Goal: Task Accomplishment & Management: Manage account settings

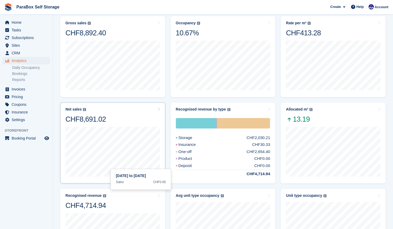
scroll to position [72, 0]
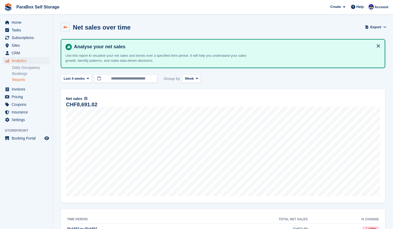
click at [67, 29] on icon at bounding box center [65, 27] width 4 height 4
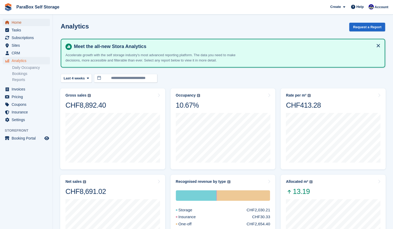
click at [28, 19] on span "Home" at bounding box center [28, 22] width 32 height 7
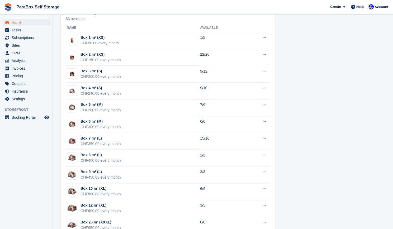
scroll to position [324, 0]
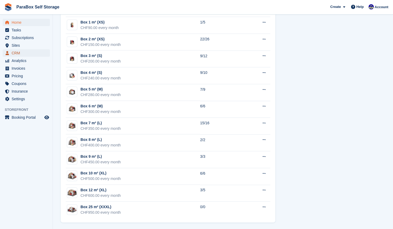
click at [25, 53] on span "CRM" at bounding box center [28, 52] width 32 height 7
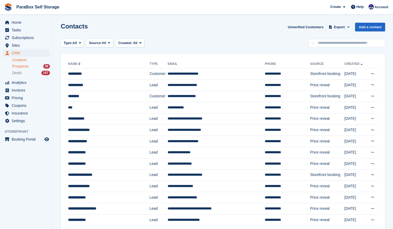
click at [31, 67] on div "Prospects 58" at bounding box center [31, 66] width 38 height 5
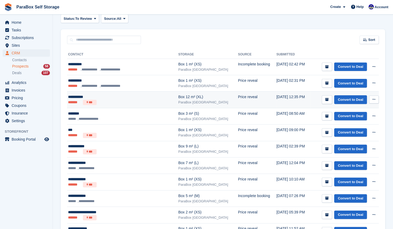
scroll to position [68, 0]
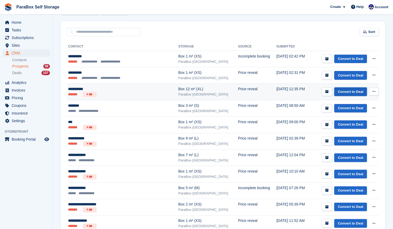
click at [349, 90] on link "Convert to Deal" at bounding box center [350, 91] width 33 height 9
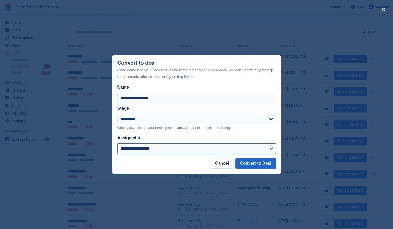
click at [179, 147] on select "**********" at bounding box center [196, 148] width 158 height 11
select select "****"
click at [117, 144] on select "**********" at bounding box center [196, 148] width 158 height 11
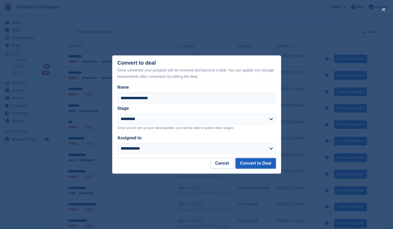
click at [254, 163] on button "Convert to Deal" at bounding box center [256, 163] width 40 height 11
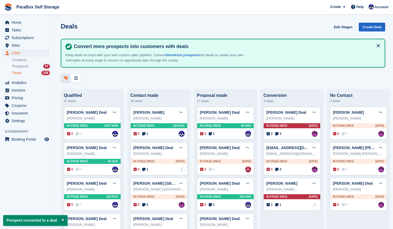
click at [254, 163] on div "Souparna Maji Deal Edit deal Mark as won Mark as lost Delete deal Souparna Maji…" at bounding box center [225, 158] width 57 height 33
click at [83, 121] on div "Irina Vazey" at bounding box center [92, 118] width 51 height 5
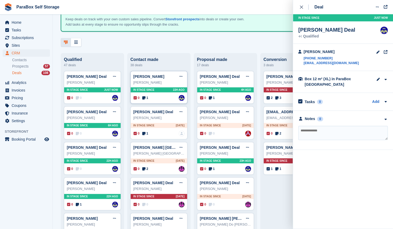
scroll to position [34, 0]
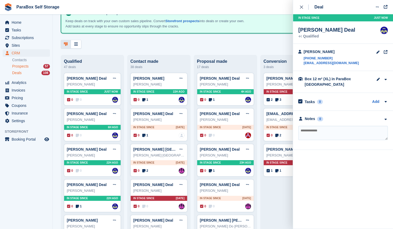
click at [41, 67] on div "Prospects 57" at bounding box center [31, 66] width 38 height 5
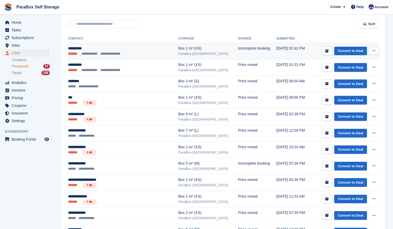
scroll to position [81, 0]
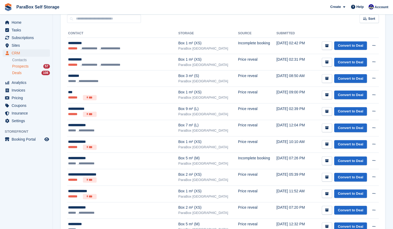
click at [32, 74] on div "Deals 108" at bounding box center [31, 72] width 38 height 5
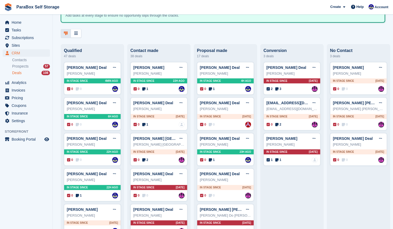
scroll to position [58, 0]
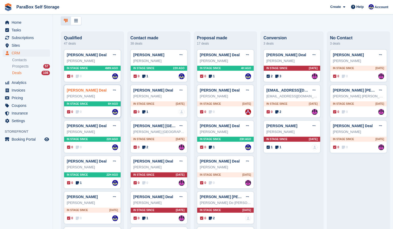
click at [84, 92] on link "Max Born Deal" at bounding box center [87, 90] width 40 height 4
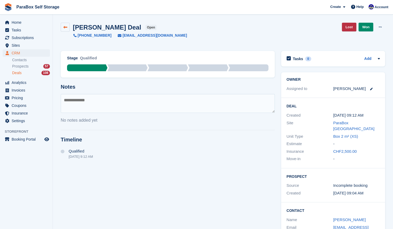
click at [66, 26] on icon at bounding box center [65, 27] width 4 height 4
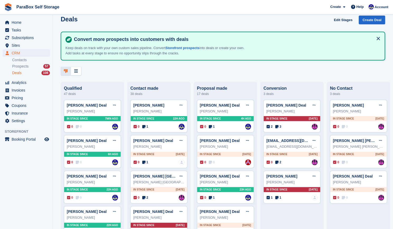
scroll to position [7, 0]
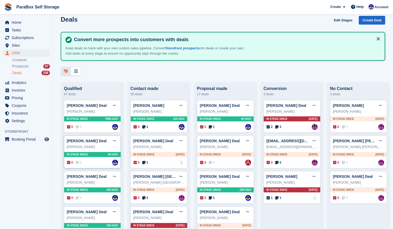
click at [96, 142] on div "Max Born Deal Edit deal Mark as won Mark as lost Delete deal" at bounding box center [92, 141] width 51 height 8
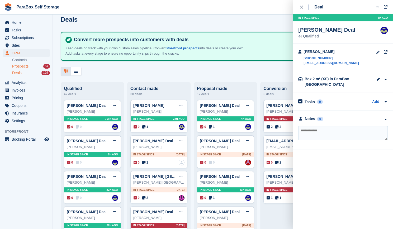
click at [31, 66] on div "Prospects 57" at bounding box center [31, 66] width 38 height 5
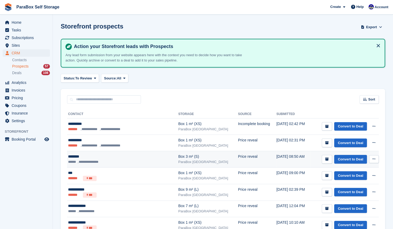
click at [94, 161] on li "**********" at bounding box center [89, 161] width 23 height 5
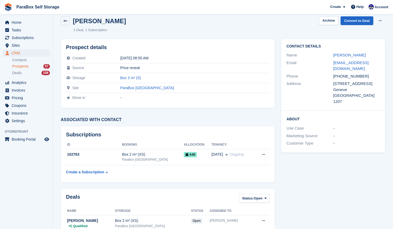
scroll to position [3, 0]
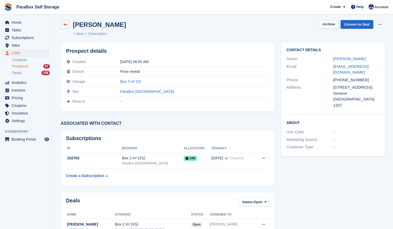
click at [64, 23] on icon at bounding box center [65, 25] width 4 height 4
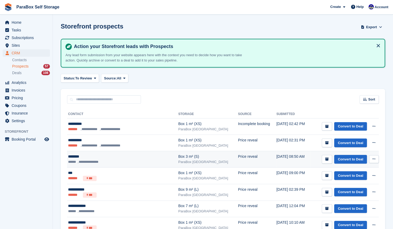
scroll to position [25, 0]
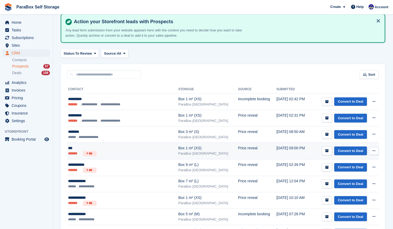
click at [139, 149] on div "***" at bounding box center [114, 148] width 92 height 6
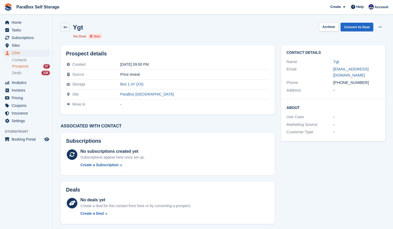
click at [70, 31] on div "Ygt" at bounding box center [72, 27] width 22 height 9
click at [68, 30] on link at bounding box center [65, 27] width 9 height 9
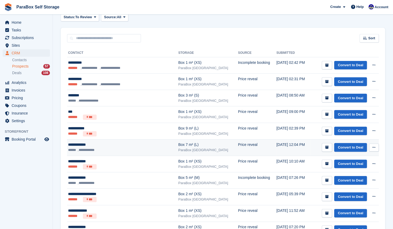
scroll to position [61, 0]
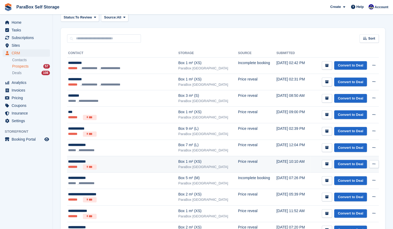
click at [121, 167] on ul "******* ***" at bounding box center [114, 166] width 92 height 5
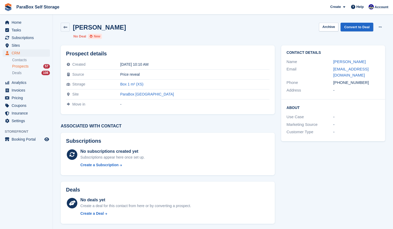
click at [27, 67] on span "Prospects" at bounding box center [20, 66] width 16 height 5
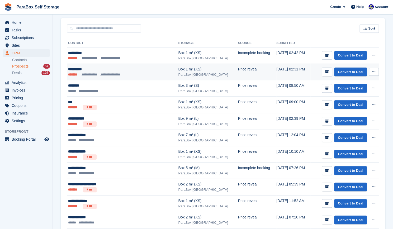
scroll to position [71, 0]
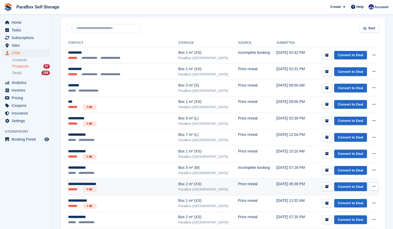
click at [110, 186] on div "**********" at bounding box center [114, 184] width 92 height 6
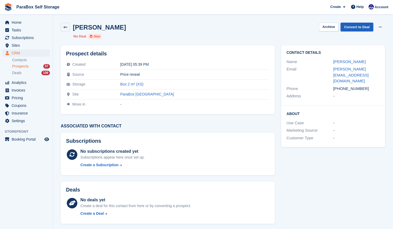
click at [353, 26] on link "Convert to Deal" at bounding box center [357, 27] width 33 height 9
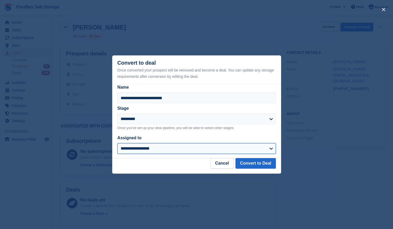
click at [175, 151] on select "**********" at bounding box center [196, 148] width 158 height 11
select select "****"
click at [117, 144] on select "**********" at bounding box center [196, 148] width 158 height 11
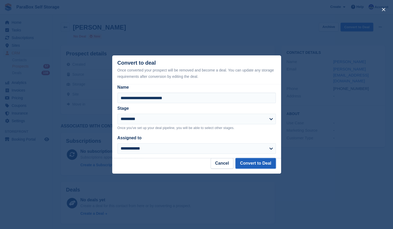
click at [272, 163] on button "Convert to Deal" at bounding box center [256, 163] width 40 height 11
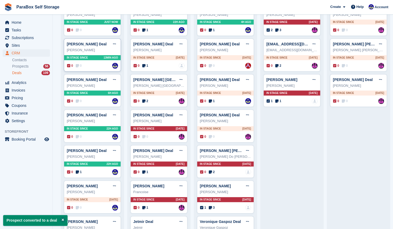
scroll to position [104, 0]
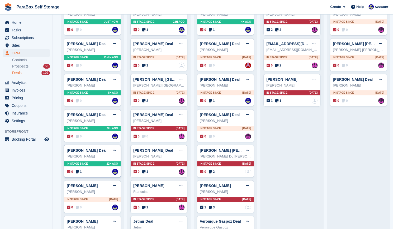
click at [78, 172] on icon at bounding box center [77, 172] width 3 height 4
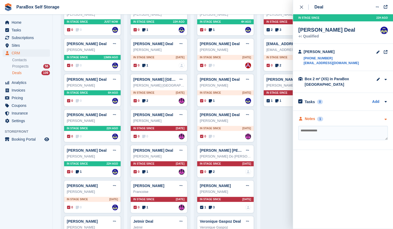
click at [313, 120] on div "Notes" at bounding box center [310, 119] width 10 height 6
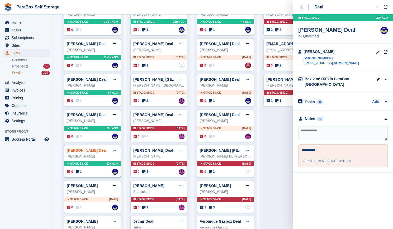
click at [88, 152] on link "sylvie Meyer Deal" at bounding box center [87, 150] width 40 height 4
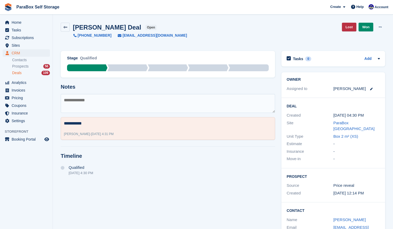
click at [88, 152] on div "**********" at bounding box center [168, 154] width 221 height 213
click at [88, 125] on textarea "**********" at bounding box center [168, 123] width 208 height 6
type textarea "*"
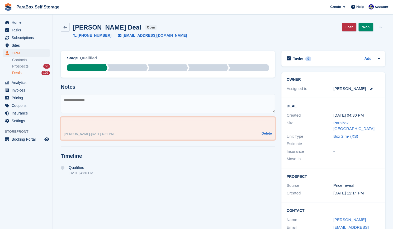
type textarea "**********"
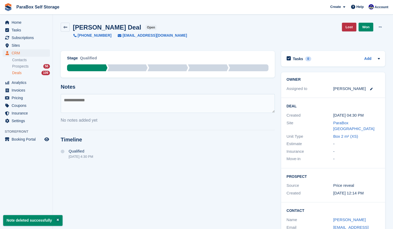
click at [85, 107] on textarea at bounding box center [168, 103] width 214 height 19
type textarea "*"
drag, startPoint x: 70, startPoint y: 98, endPoint x: 139, endPoint y: 109, distance: 69.9
click at [139, 109] on textarea "********" at bounding box center [168, 103] width 214 height 19
drag, startPoint x: 73, startPoint y: 102, endPoint x: 83, endPoint y: 100, distance: 9.9
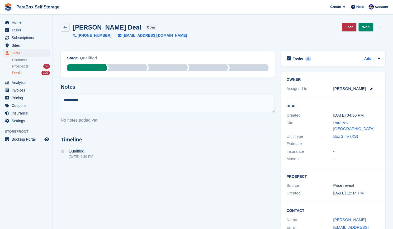
click at [83, 100] on textarea "********" at bounding box center [168, 103] width 214 height 19
type textarea "********"
click at [68, 29] on link at bounding box center [65, 27] width 9 height 9
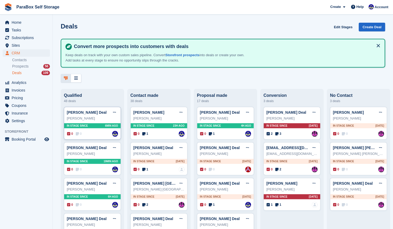
click at [103, 125] on div "In stage since 6MIN AGO" at bounding box center [92, 125] width 56 height 5
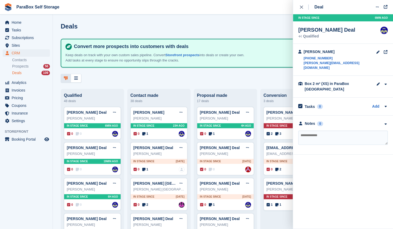
click at [259, 74] on div at bounding box center [223, 78] width 324 height 9
click at [301, 7] on icon "close" at bounding box center [301, 7] width 3 height 3
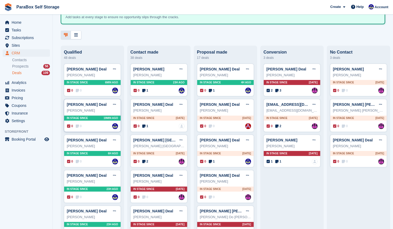
scroll to position [44, 0]
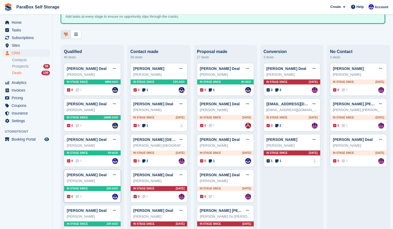
click at [90, 172] on div "Jeanne Guitard Deal Edit deal Mark as won Mark as lost Delete deal" at bounding box center [92, 175] width 51 height 8
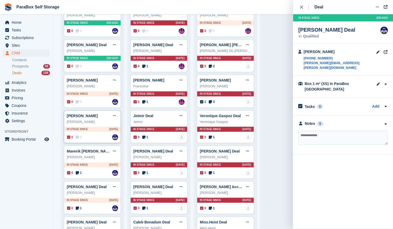
scroll to position [210, 0]
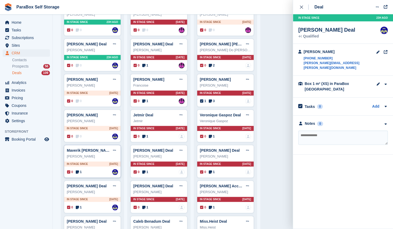
click at [78, 170] on icon at bounding box center [77, 172] width 3 height 4
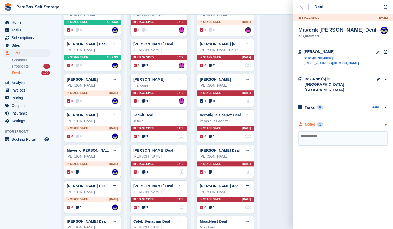
click at [311, 122] on div "Notes" at bounding box center [310, 125] width 10 height 6
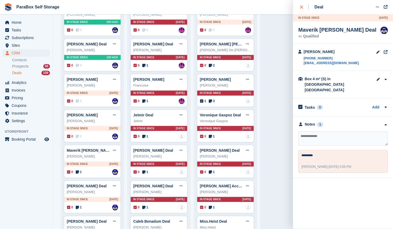
click at [305, 9] on div "close" at bounding box center [304, 6] width 9 height 5
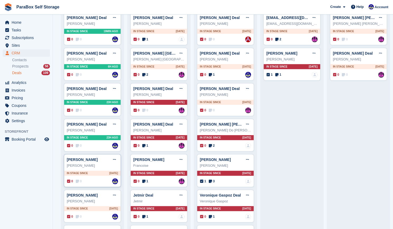
scroll to position [128, 0]
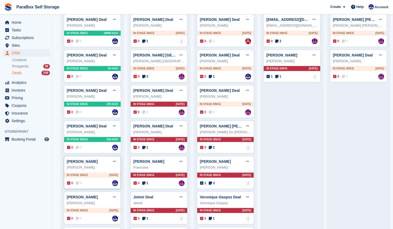
click at [97, 165] on div "Maurizio" at bounding box center [92, 167] width 51 height 5
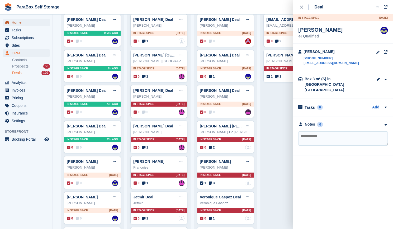
click at [21, 22] on span "Home" at bounding box center [28, 22] width 32 height 7
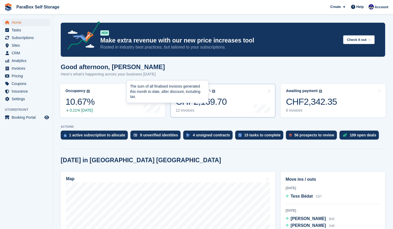
click at [213, 91] on img at bounding box center [213, 91] width 3 height 3
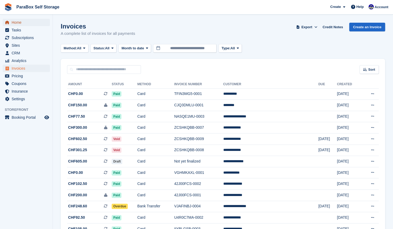
click at [40, 23] on span "Home" at bounding box center [28, 22] width 32 height 7
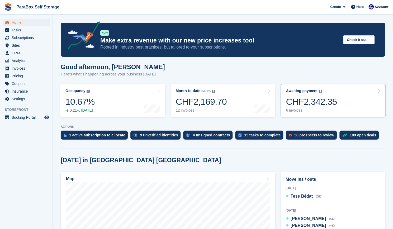
click at [307, 100] on div "CHF2,342.35" at bounding box center [311, 101] width 51 height 11
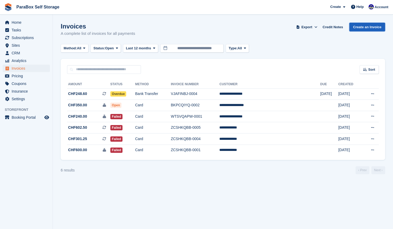
click at [368, 28] on link "Create an Invoice" at bounding box center [367, 27] width 36 height 9
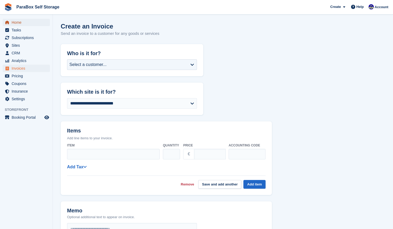
click at [20, 23] on span "Home" at bounding box center [28, 22] width 32 height 7
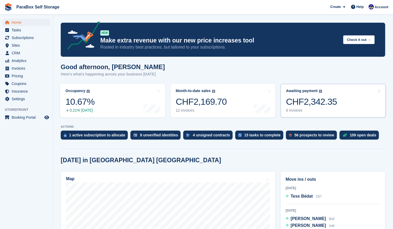
click at [299, 97] on div "CHF2,342.35" at bounding box center [311, 101] width 51 height 11
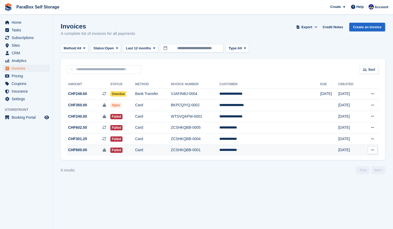
click at [374, 151] on button at bounding box center [373, 150] width 10 height 8
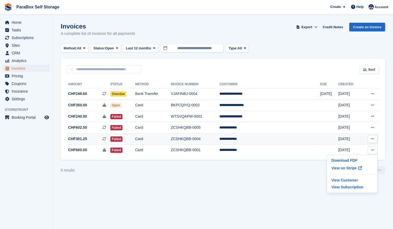
click at [371, 140] on icon at bounding box center [372, 138] width 3 height 3
click at [352, 151] on p "Download PDF" at bounding box center [352, 149] width 46 height 7
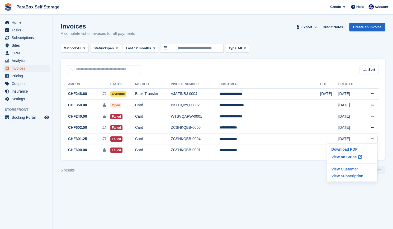
click at [284, 170] on div "6 results ‹ Prev Next ›" at bounding box center [223, 170] width 324 height 8
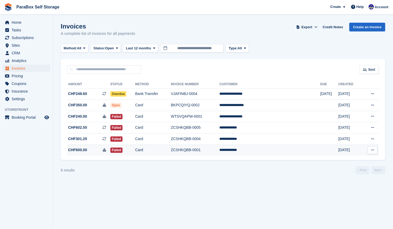
click at [372, 152] on icon at bounding box center [372, 149] width 3 height 3
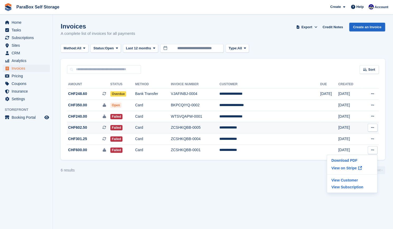
click at [371, 129] on button at bounding box center [373, 128] width 10 height 8
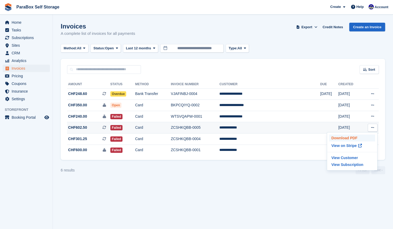
click at [352, 139] on p "Download PDF" at bounding box center [352, 138] width 46 height 7
click at [345, 147] on p "View on Stripe" at bounding box center [352, 146] width 46 height 8
click at [251, 128] on td "**********" at bounding box center [269, 127] width 101 height 11
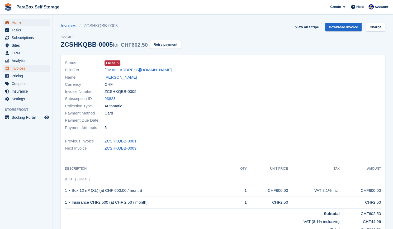
click at [31, 23] on span "Home" at bounding box center [28, 22] width 32 height 7
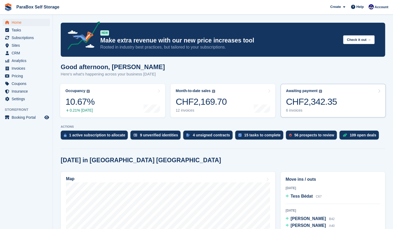
click at [308, 104] on div "CHF2,342.35" at bounding box center [311, 101] width 51 height 11
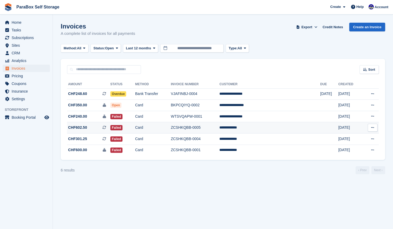
click at [254, 127] on td "**********" at bounding box center [269, 127] width 101 height 11
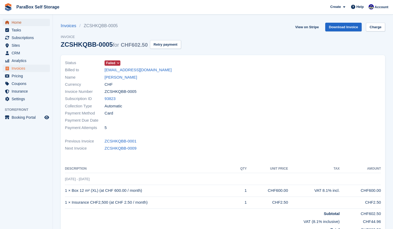
click at [30, 19] on span "Home" at bounding box center [28, 22] width 32 height 7
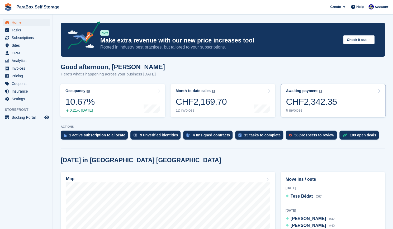
click at [307, 104] on div "CHF2,342.35" at bounding box center [311, 101] width 51 height 11
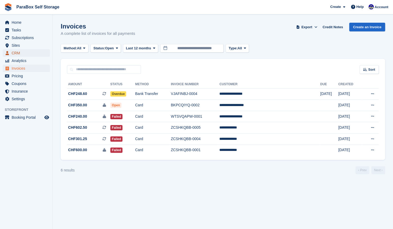
click at [28, 52] on span "CRM" at bounding box center [28, 52] width 32 height 7
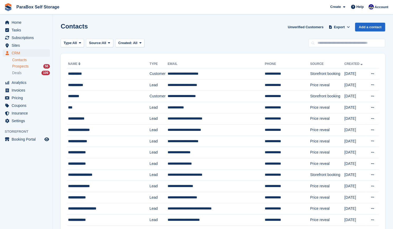
click at [32, 67] on div "Prospects 56" at bounding box center [31, 66] width 38 height 5
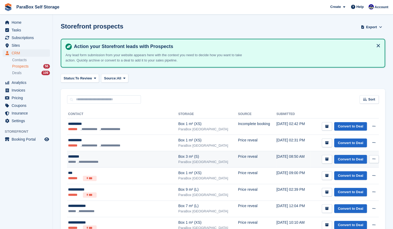
click at [89, 158] on div "********" at bounding box center [114, 157] width 92 height 6
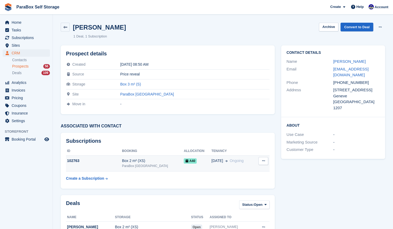
click at [184, 160] on span "A40" at bounding box center [190, 160] width 13 height 5
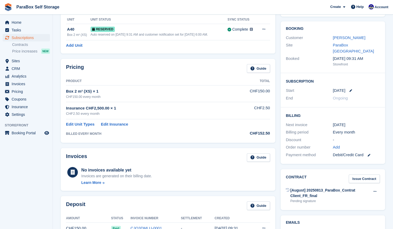
scroll to position [37, 0]
click at [32, 24] on span "Home" at bounding box center [28, 22] width 32 height 7
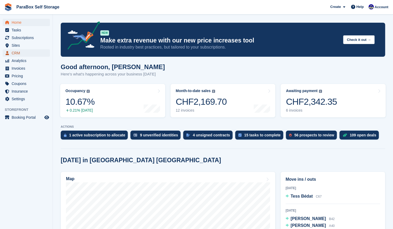
click at [22, 55] on span "CRM" at bounding box center [28, 52] width 32 height 7
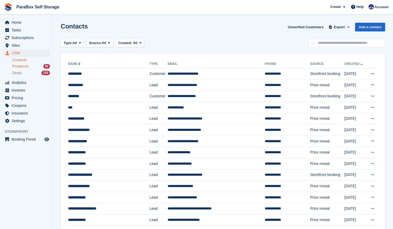
click at [31, 67] on div "Prospects 56" at bounding box center [31, 66] width 38 height 5
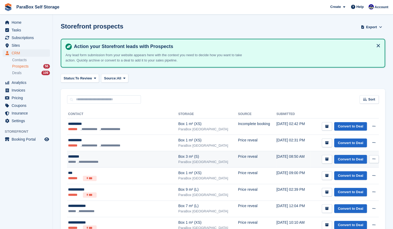
click at [95, 156] on div "********" at bounding box center [114, 157] width 92 height 6
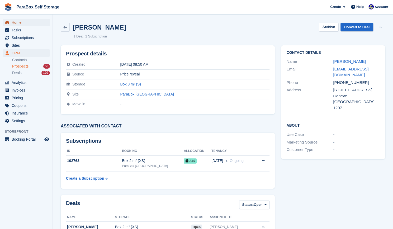
click at [27, 21] on span "Home" at bounding box center [28, 22] width 32 height 7
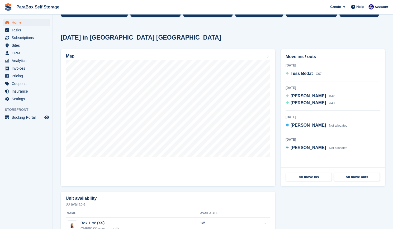
scroll to position [123, 0]
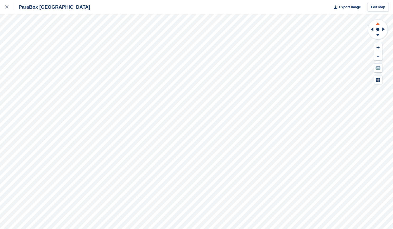
click at [377, 23] on icon at bounding box center [378, 23] width 14 height 7
click at [378, 35] on icon at bounding box center [378, 35] width 4 height 2
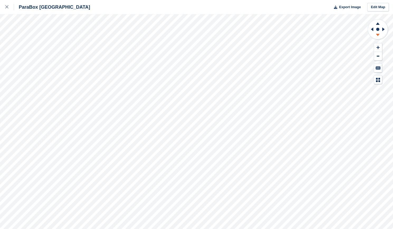
click at [378, 35] on icon at bounding box center [378, 35] width 4 height 2
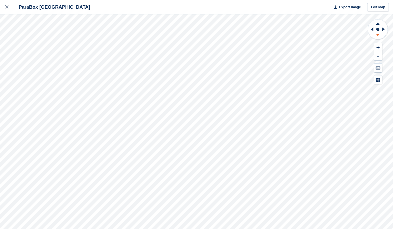
click at [378, 35] on icon at bounding box center [378, 35] width 4 height 2
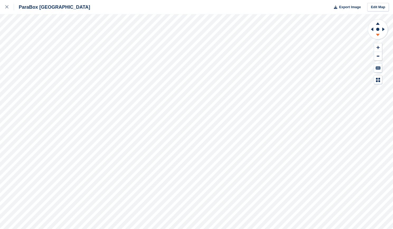
click at [378, 35] on icon at bounding box center [378, 35] width 4 height 2
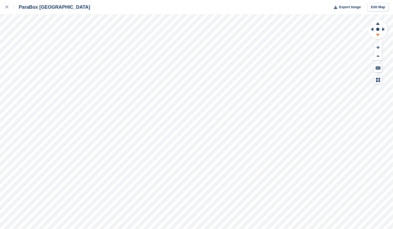
click at [378, 36] on icon at bounding box center [378, 35] width 4 height 2
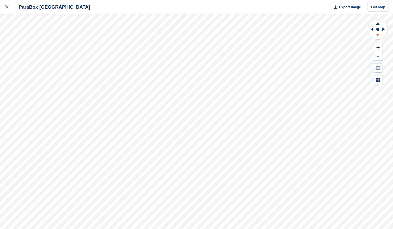
click at [378, 36] on icon at bounding box center [378, 35] width 4 height 2
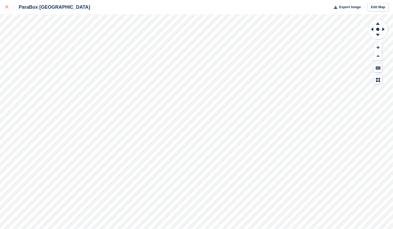
click at [6, 8] on icon at bounding box center [6, 6] width 3 height 3
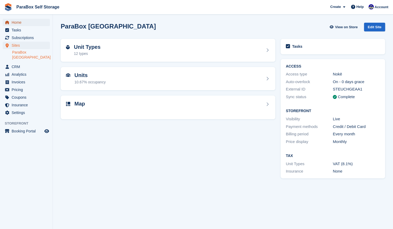
click at [13, 21] on span "Home" at bounding box center [28, 22] width 32 height 7
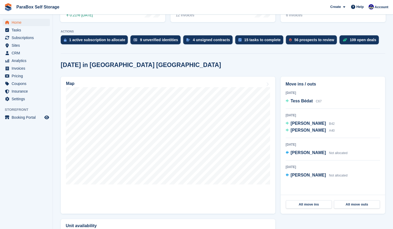
scroll to position [95, 0]
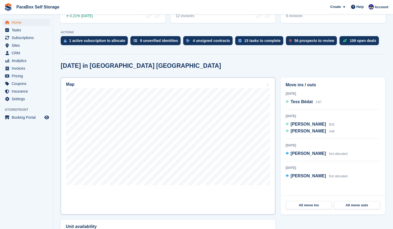
click at [268, 84] on icon at bounding box center [267, 85] width 5 height 4
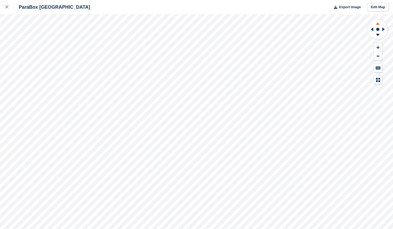
click at [375, 20] on icon at bounding box center [378, 23] width 14 height 7
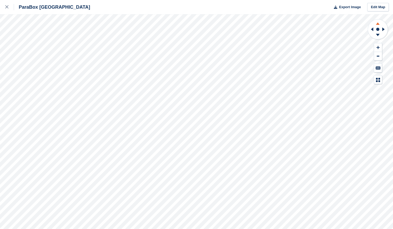
click at [375, 20] on icon at bounding box center [378, 23] width 14 height 7
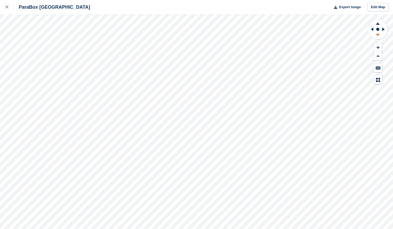
click at [379, 35] on icon at bounding box center [378, 35] width 14 height 7
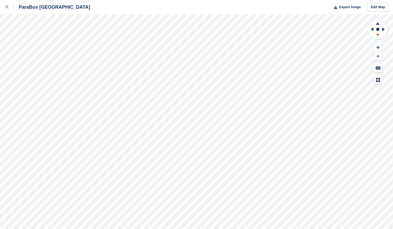
click at [379, 35] on icon at bounding box center [378, 35] width 14 height 7
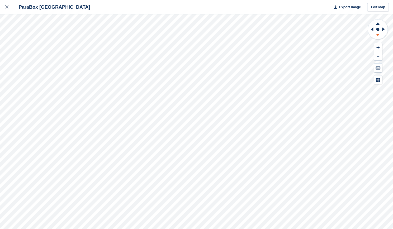
click at [379, 35] on icon at bounding box center [378, 35] width 14 height 7
click at [8, 8] on icon at bounding box center [6, 6] width 3 height 3
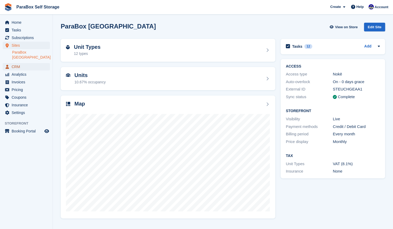
click at [28, 63] on span "CRM" at bounding box center [28, 66] width 32 height 7
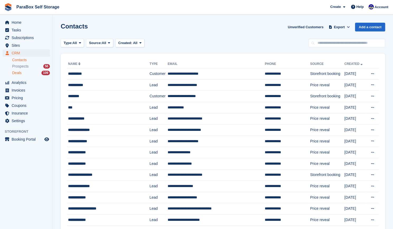
click at [31, 72] on div "Deals 109" at bounding box center [31, 72] width 38 height 5
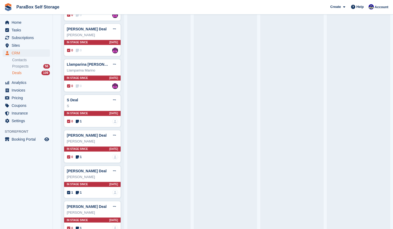
scroll to position [1575, 0]
click at [78, 156] on icon at bounding box center [77, 158] width 3 height 4
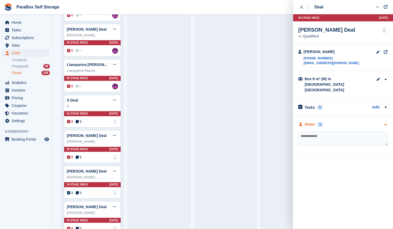
click at [384, 123] on icon "button" at bounding box center [385, 124] width 4 height 3
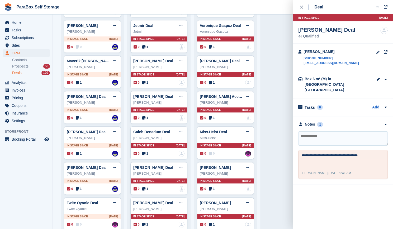
scroll to position [301, 0]
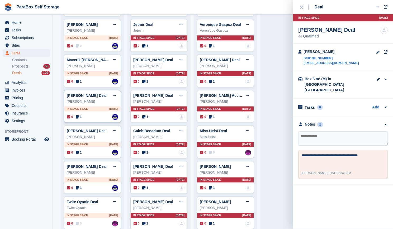
click at [79, 115] on span "1" at bounding box center [79, 117] width 6 height 5
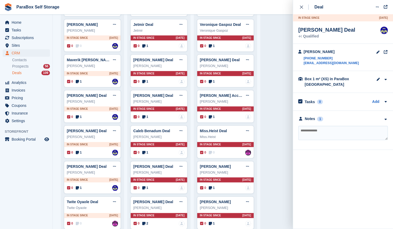
click at [315, 114] on div "Notes 1 ********* Gaspard Frey - 20 Aug, 3:05 PM Delete" at bounding box center [343, 130] width 100 height 39
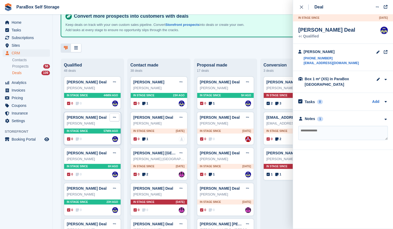
scroll to position [27, 0]
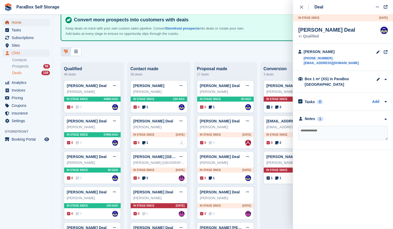
click at [16, 22] on span "Home" at bounding box center [28, 22] width 32 height 7
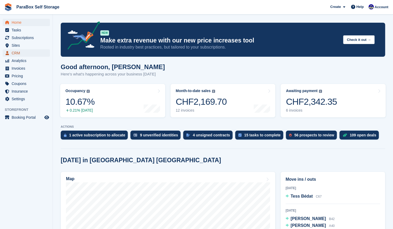
click at [31, 53] on span "CRM" at bounding box center [28, 52] width 32 height 7
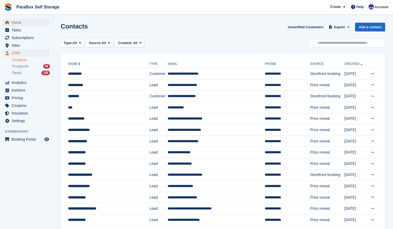
click at [18, 22] on span "Home" at bounding box center [28, 22] width 32 height 7
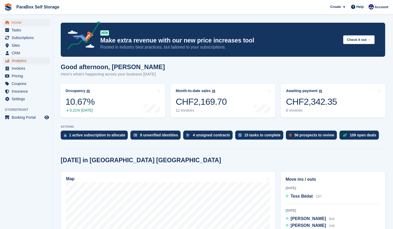
click at [32, 63] on span "Analytics" at bounding box center [28, 60] width 32 height 7
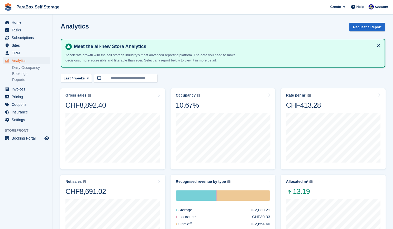
click at [379, 69] on turbo-frame "**********" at bounding box center [223, 217] width 324 height 389
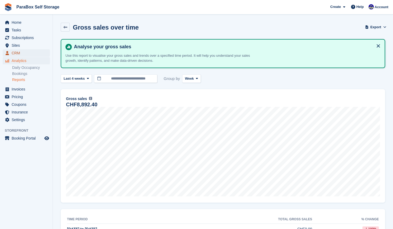
click at [15, 53] on span "CRM" at bounding box center [28, 52] width 32 height 7
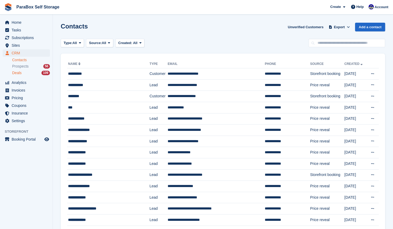
click at [21, 72] on div "Deals 109" at bounding box center [31, 72] width 38 height 5
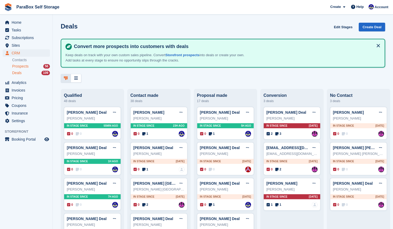
click at [24, 64] on span "Prospects" at bounding box center [20, 66] width 16 height 5
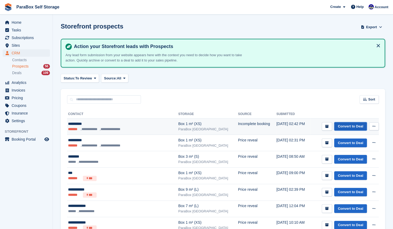
click at [349, 124] on link "Convert to Deal" at bounding box center [350, 126] width 33 height 9
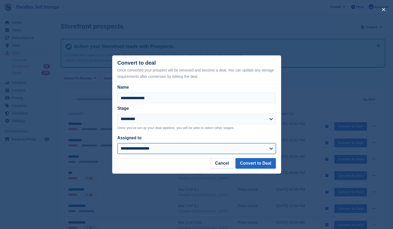
click at [197, 148] on select "**********" at bounding box center [196, 148] width 158 height 11
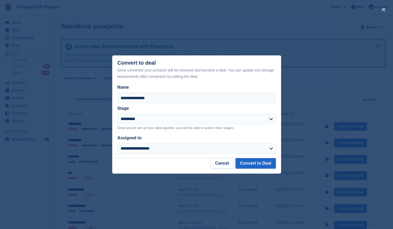
click at [214, 113] on div "**********" at bounding box center [196, 117] width 158 height 25
click at [226, 166] on button "Cancel" at bounding box center [222, 163] width 23 height 11
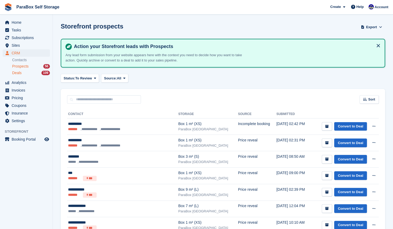
click at [20, 74] on span "Deals" at bounding box center [17, 72] width 10 height 5
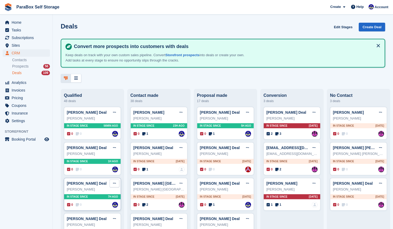
click at [117, 187] on button at bounding box center [115, 184] width 10 height 8
click at [117, 185] on button at bounding box center [115, 184] width 10 height 8
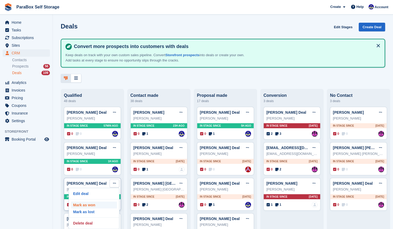
click at [89, 207] on p "Mark as won" at bounding box center [94, 205] width 46 height 7
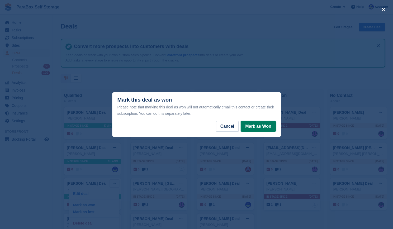
click at [248, 127] on button "Mark as Won" at bounding box center [258, 126] width 35 height 11
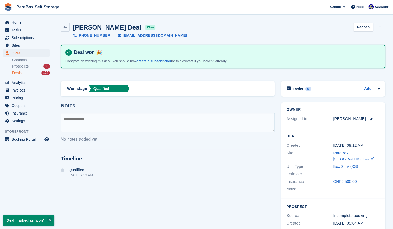
scroll to position [14, 0]
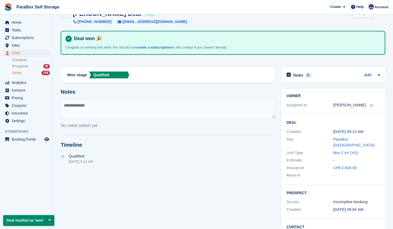
click at [370, 105] on icon at bounding box center [371, 105] width 3 height 3
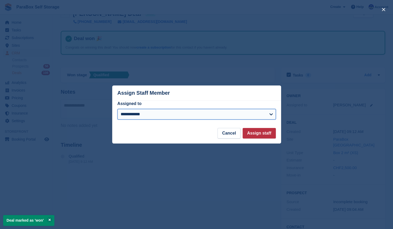
click at [243, 116] on select "**********" at bounding box center [196, 114] width 158 height 11
select select
click at [117, 109] on select "**********" at bounding box center [196, 114] width 158 height 11
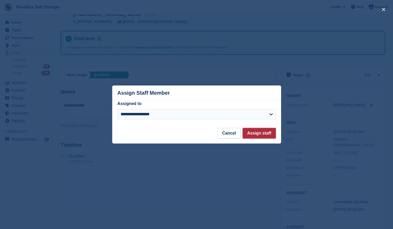
click at [262, 134] on button "Assign staff" at bounding box center [259, 133] width 33 height 11
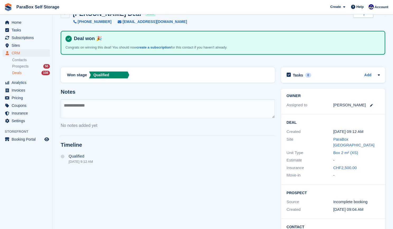
scroll to position [0, 0]
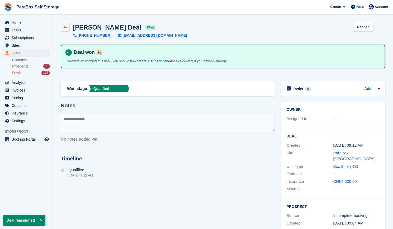
click at [65, 27] on icon at bounding box center [65, 27] width 4 height 4
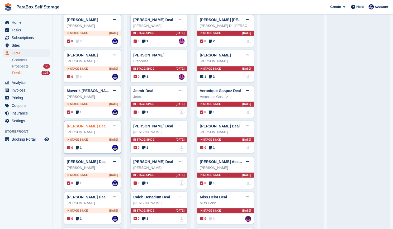
scroll to position [234, 0]
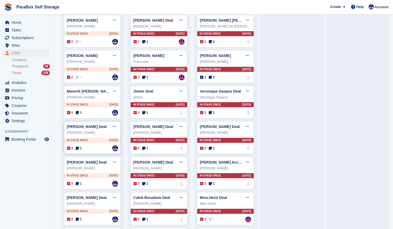
click at [77, 147] on icon at bounding box center [77, 149] width 3 height 4
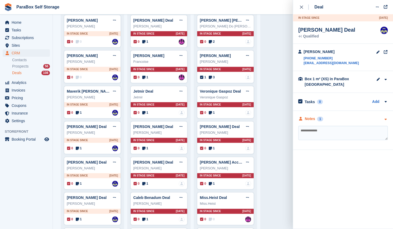
click at [319, 119] on div "1" at bounding box center [320, 119] width 6 height 5
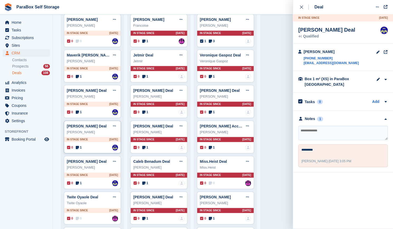
scroll to position [270, 0]
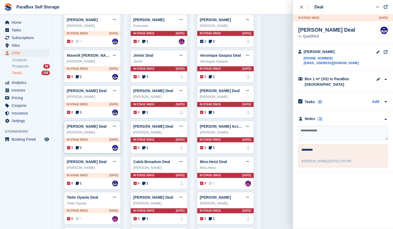
click at [79, 145] on span "1" at bounding box center [79, 147] width 6 height 5
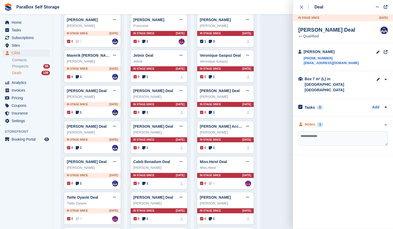
click at [309, 122] on div "Notes" at bounding box center [310, 125] width 10 height 6
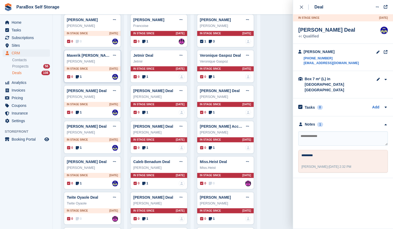
click at [80, 76] on span "1" at bounding box center [79, 76] width 6 height 5
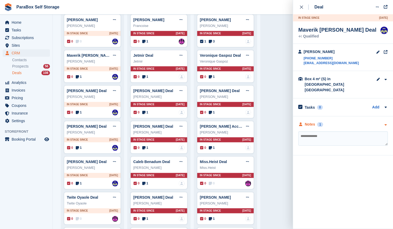
click at [315, 122] on div "Notes 1" at bounding box center [310, 125] width 25 height 6
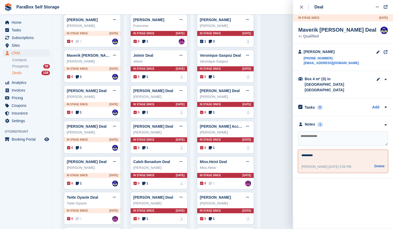
click at [312, 153] on textarea "*********" at bounding box center [343, 156] width 83 height 6
click at [314, 153] on textarea "*********" at bounding box center [343, 156] width 83 height 6
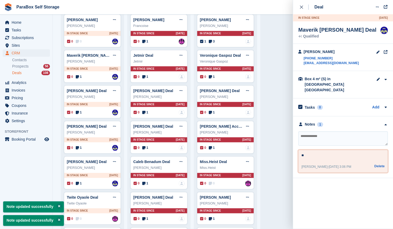
type textarea "*"
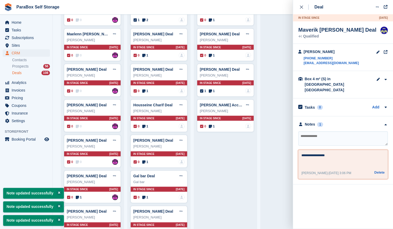
scroll to position [577, 0]
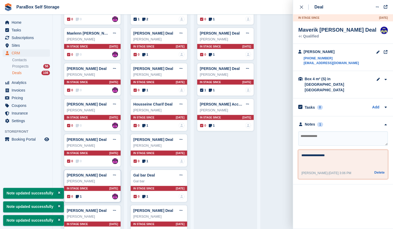
type textarea "**********"
click at [78, 195] on icon at bounding box center [77, 197] width 3 height 4
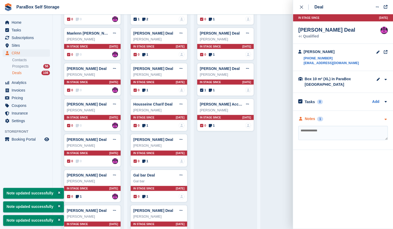
click at [322, 117] on div "1" at bounding box center [320, 119] width 6 height 5
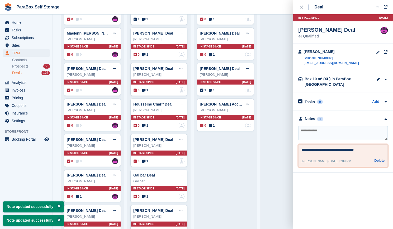
click at [360, 149] on textarea "**********" at bounding box center [343, 151] width 83 height 6
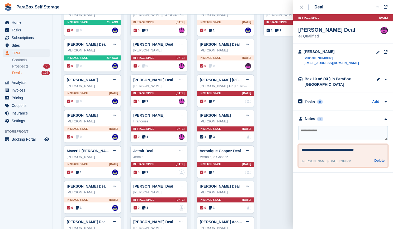
scroll to position [0, 0]
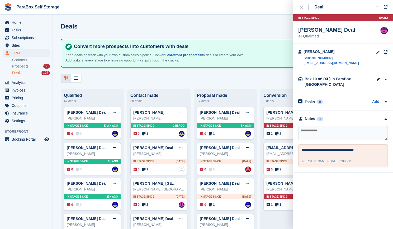
click at [298, 9] on button "close" at bounding box center [304, 7] width 12 height 14
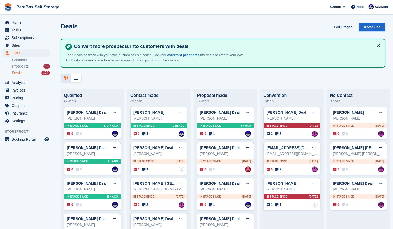
click at [346, 95] on div "No Contact" at bounding box center [358, 95] width 57 height 5
click at [314, 149] on icon at bounding box center [314, 147] width 3 height 3
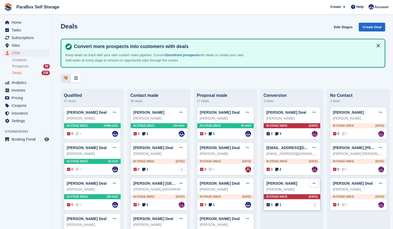
click at [313, 185] on icon at bounding box center [314, 183] width 3 height 3
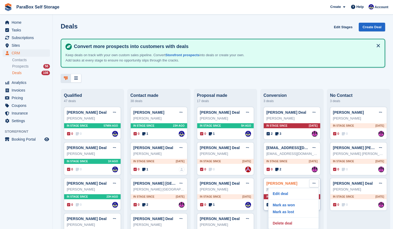
click at [287, 185] on link "[PERSON_NAME]" at bounding box center [281, 183] width 31 height 4
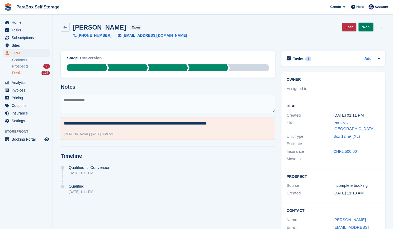
click at [363, 28] on link "Won" at bounding box center [366, 27] width 15 height 9
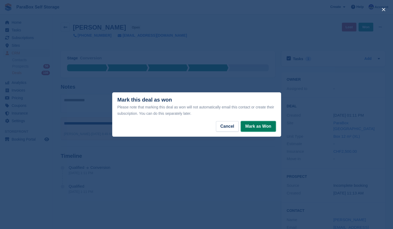
click at [249, 126] on button "Mark as Won" at bounding box center [258, 126] width 35 height 11
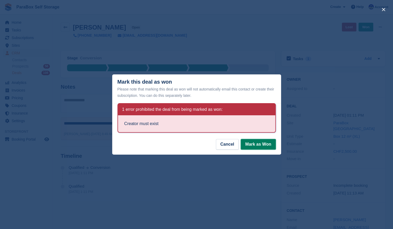
click at [257, 144] on button "Mark as Won" at bounding box center [258, 144] width 35 height 11
click at [230, 143] on button "Cancel" at bounding box center [227, 144] width 23 height 11
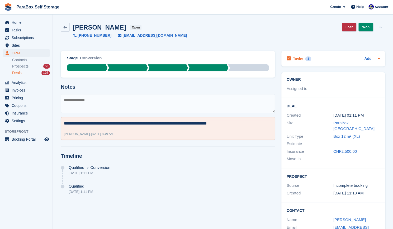
click at [379, 60] on icon at bounding box center [379, 58] width 4 height 4
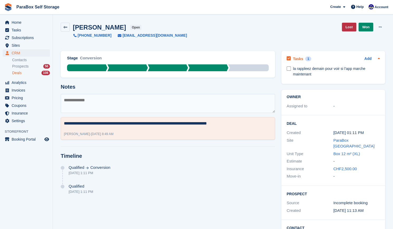
click at [379, 60] on icon at bounding box center [379, 58] width 4 height 4
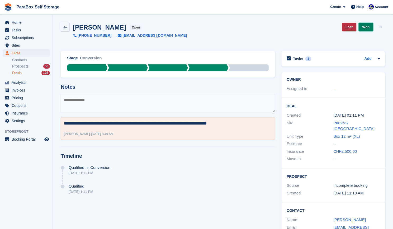
click at [369, 31] on link "Won" at bounding box center [366, 27] width 15 height 9
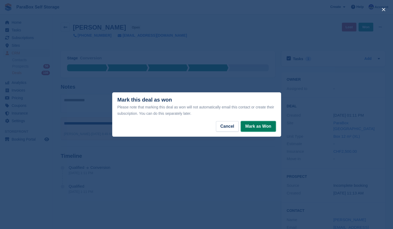
click at [264, 130] on button "Mark as Won" at bounding box center [258, 126] width 35 height 11
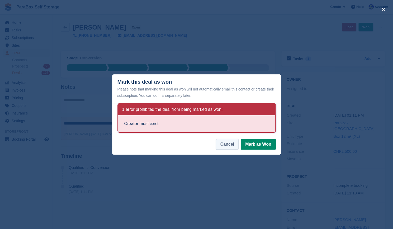
click at [234, 147] on button "Cancel" at bounding box center [227, 144] width 23 height 11
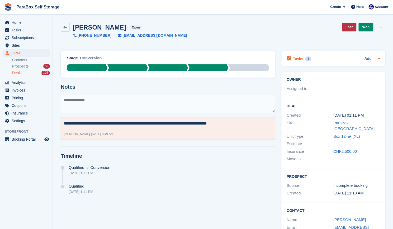
click at [378, 61] on div at bounding box center [378, 59] width 4 height 6
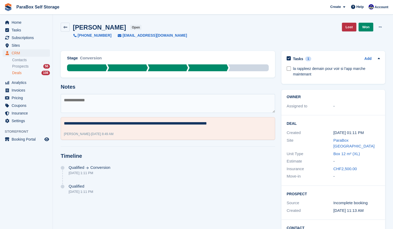
click at [378, 61] on div at bounding box center [378, 59] width 4 height 6
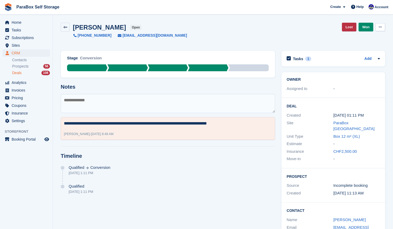
click at [383, 26] on button at bounding box center [380, 27] width 10 height 8
click at [372, 36] on p "Edit Deal" at bounding box center [360, 37] width 46 height 7
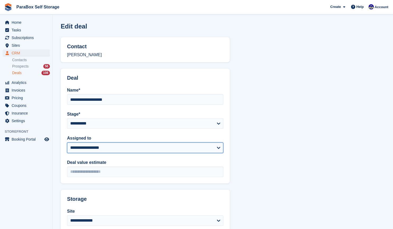
click at [155, 148] on select "**********" at bounding box center [145, 148] width 156 height 11
select select "****"
click at [67, 143] on select "**********" at bounding box center [145, 148] width 156 height 11
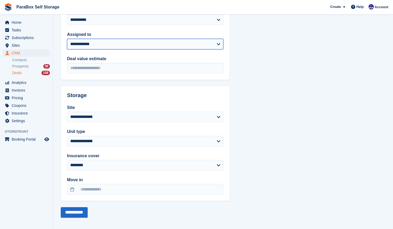
scroll to position [107, 0]
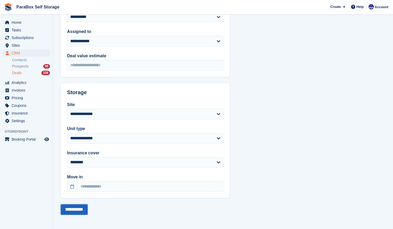
click at [86, 207] on input "**********" at bounding box center [74, 209] width 27 height 11
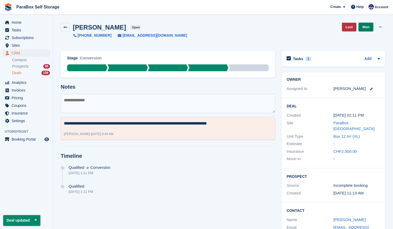
click at [361, 30] on link "Won" at bounding box center [366, 27] width 15 height 9
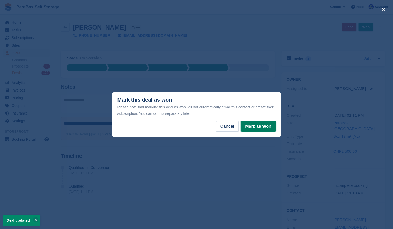
click at [267, 126] on button "Mark as Won" at bounding box center [258, 126] width 35 height 11
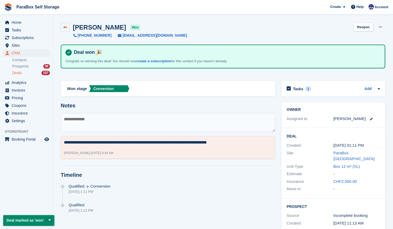
click at [66, 28] on icon at bounding box center [65, 27] width 4 height 4
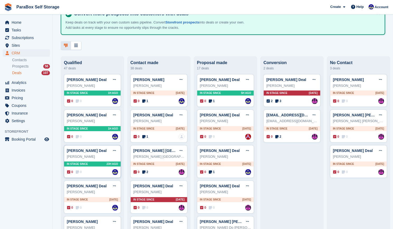
scroll to position [36, 0]
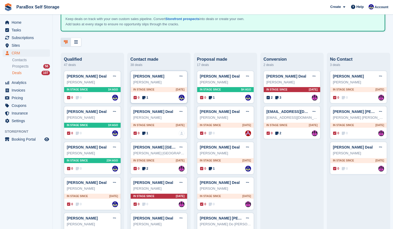
click at [146, 99] on span "1" at bounding box center [145, 97] width 6 height 5
click at [145, 99] on icon at bounding box center [143, 98] width 3 height 4
click at [145, 98] on icon at bounding box center [143, 98] width 3 height 4
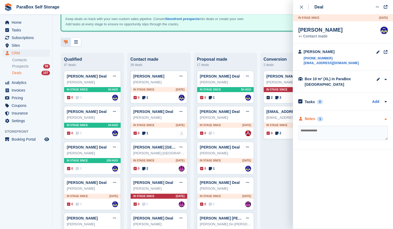
click at [317, 119] on div "1" at bounding box center [320, 119] width 6 height 5
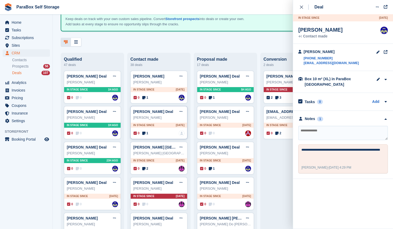
click at [145, 133] on icon at bounding box center [143, 133] width 3 height 4
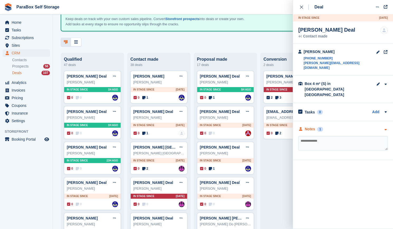
click at [318, 127] on div "1" at bounding box center [320, 129] width 6 height 5
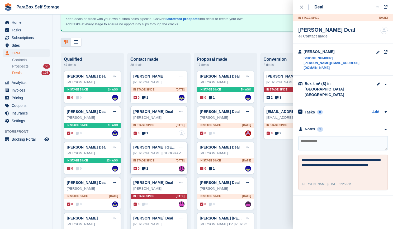
click at [143, 170] on icon at bounding box center [143, 169] width 3 height 4
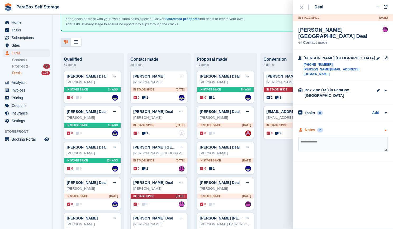
click at [315, 127] on div "Notes 2" at bounding box center [310, 130] width 25 height 6
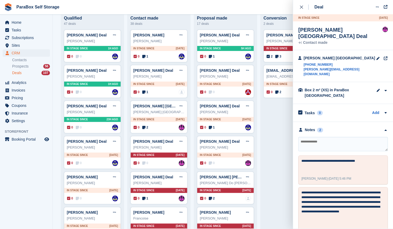
scroll to position [78, 0]
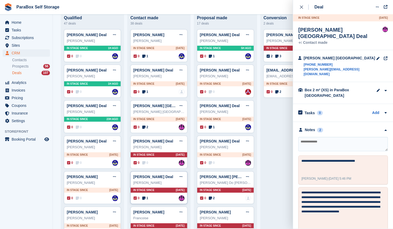
click at [145, 198] on icon at bounding box center [143, 198] width 3 height 4
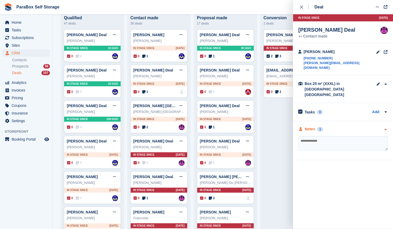
click at [315, 126] on div "Notes 1" at bounding box center [310, 129] width 25 height 6
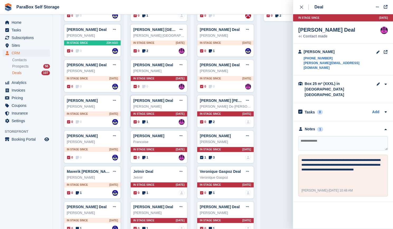
scroll to position [154, 0]
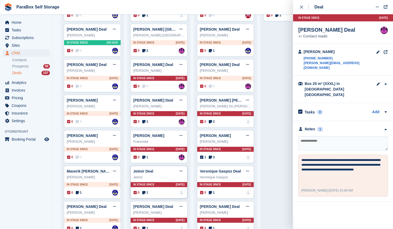
click at [147, 190] on span "1" at bounding box center [145, 192] width 6 height 5
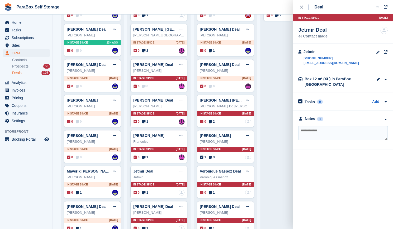
click at [317, 123] on div "**********" at bounding box center [343, 130] width 100 height 39
click at [313, 116] on div "Notes" at bounding box center [310, 119] width 10 height 6
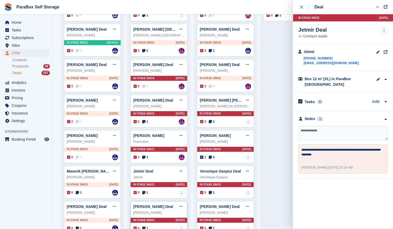
scroll to position [190, 0]
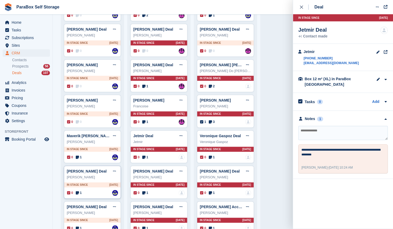
click at [78, 191] on icon at bounding box center [77, 193] width 3 height 4
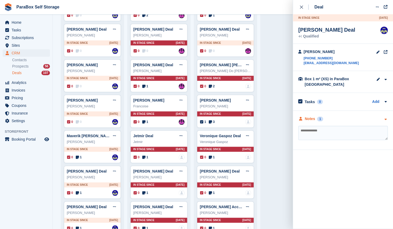
click at [319, 119] on div "1" at bounding box center [320, 119] width 6 height 5
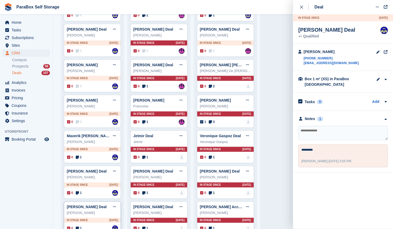
click at [78, 227] on icon at bounding box center [77, 229] width 3 height 4
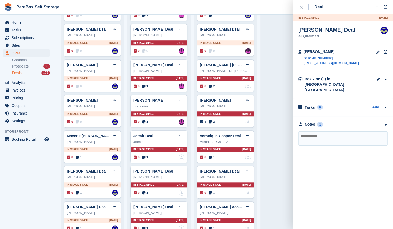
click at [315, 117] on div "Notes 1 ********* [PERSON_NAME] - [DATE] 2:32 PM [GEOGRAPHIC_DATA]" at bounding box center [343, 135] width 100 height 39
click at [316, 122] on div "Notes 1" at bounding box center [310, 125] width 25 height 6
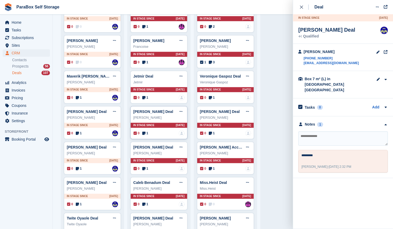
scroll to position [258, 0]
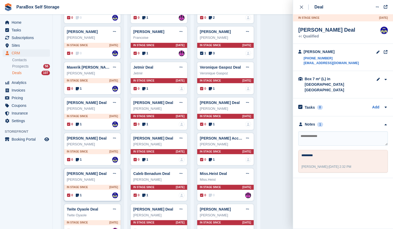
click at [78, 194] on icon at bounding box center [77, 196] width 3 height 4
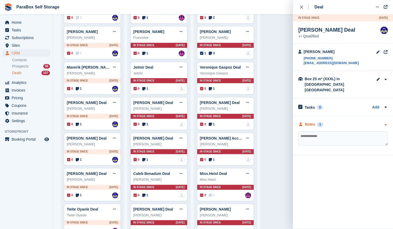
click at [312, 122] on div "Notes" at bounding box center [310, 125] width 10 height 6
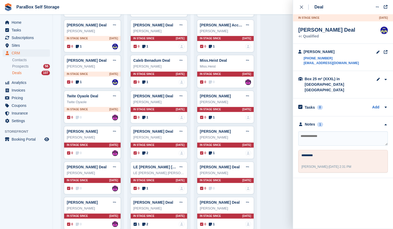
scroll to position [373, 0]
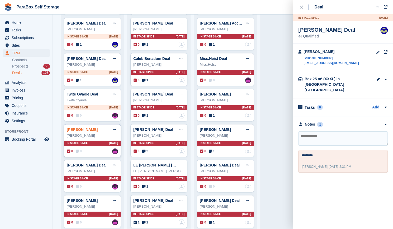
click at [90, 129] on link "[PERSON_NAME]" at bounding box center [82, 130] width 31 height 4
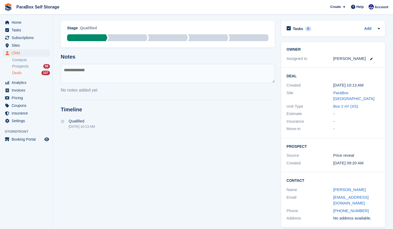
scroll to position [30, 0]
